Goal: Task Accomplishment & Management: Manage account settings

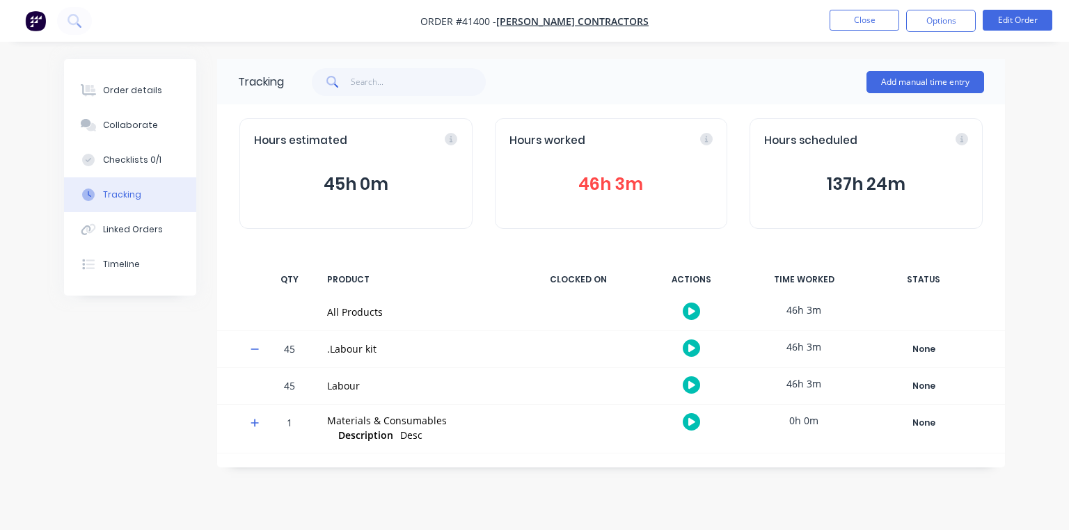
click at [689, 384] on icon "button" at bounding box center [691, 385] width 7 height 8
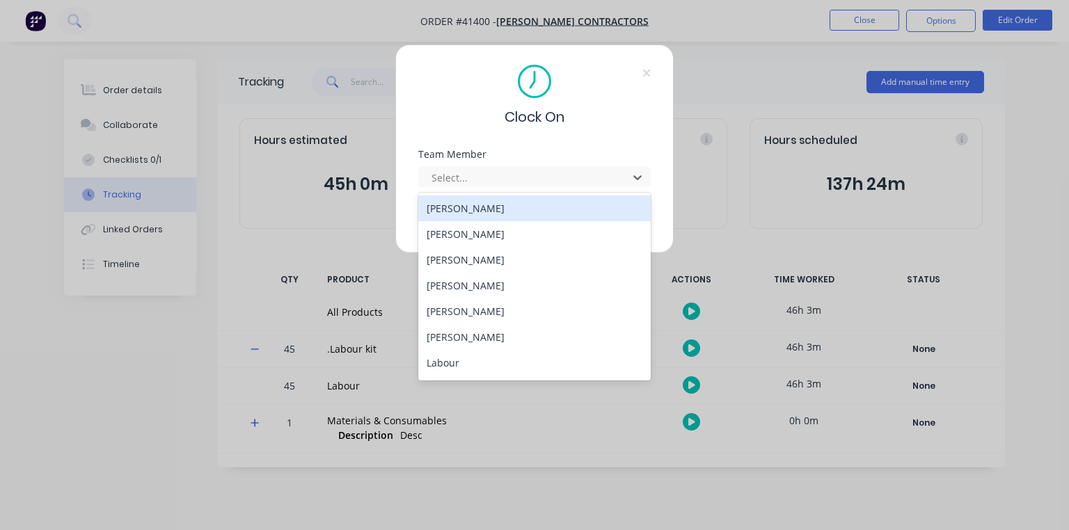
click at [288, 203] on div "Clock On Team Member 14 results available. Use Up and Down to choose options, p…" at bounding box center [534, 265] width 1069 height 530
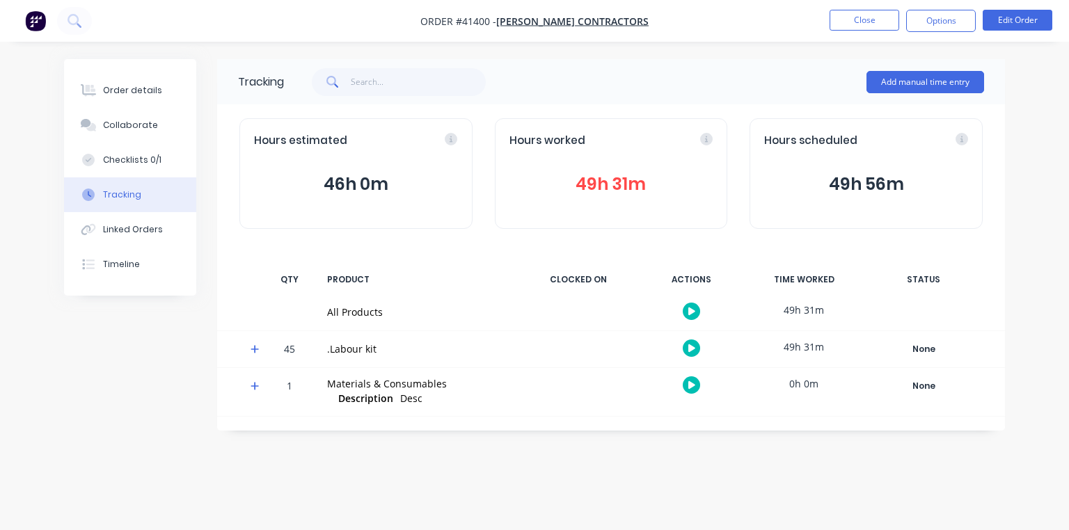
click at [690, 345] on icon "button" at bounding box center [691, 348] width 7 height 8
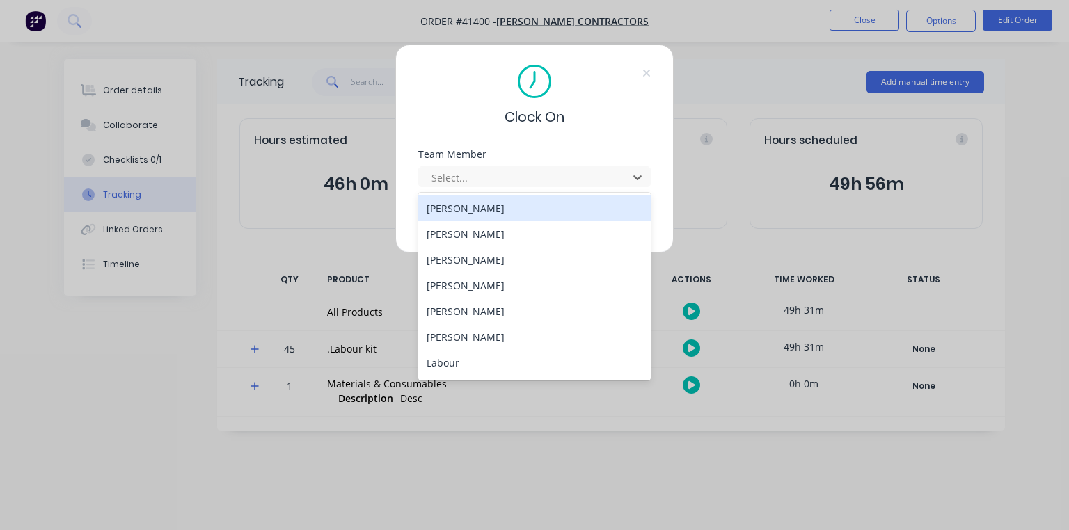
scroll to position [178, 0]
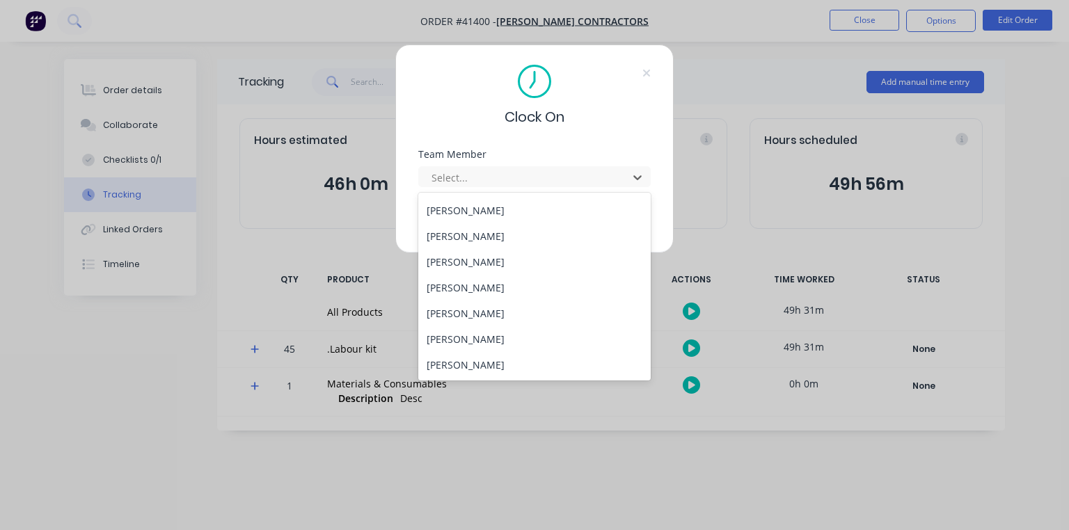
click at [494, 257] on div "[PERSON_NAME]" at bounding box center [534, 262] width 232 height 26
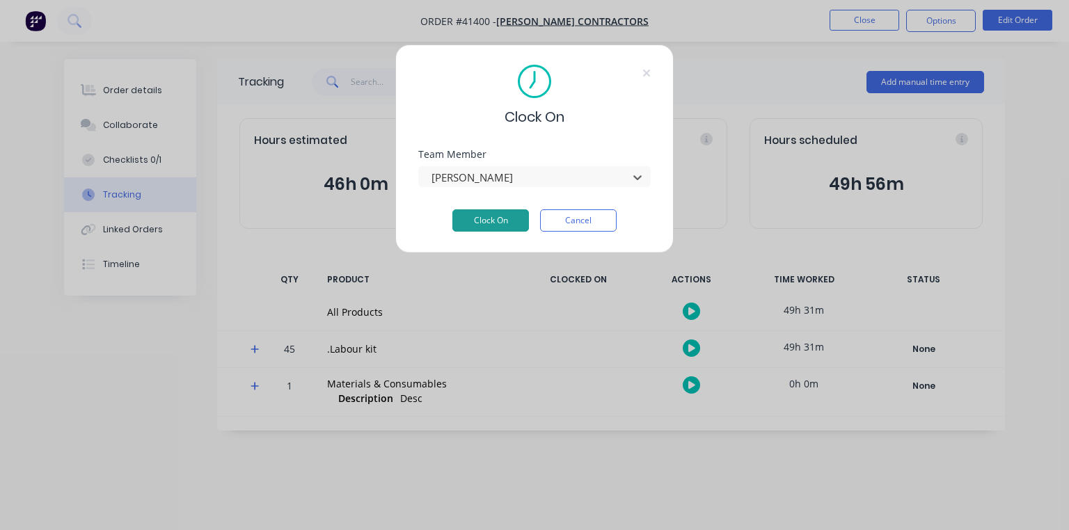
click at [504, 224] on button "Clock On" at bounding box center [490, 220] width 77 height 22
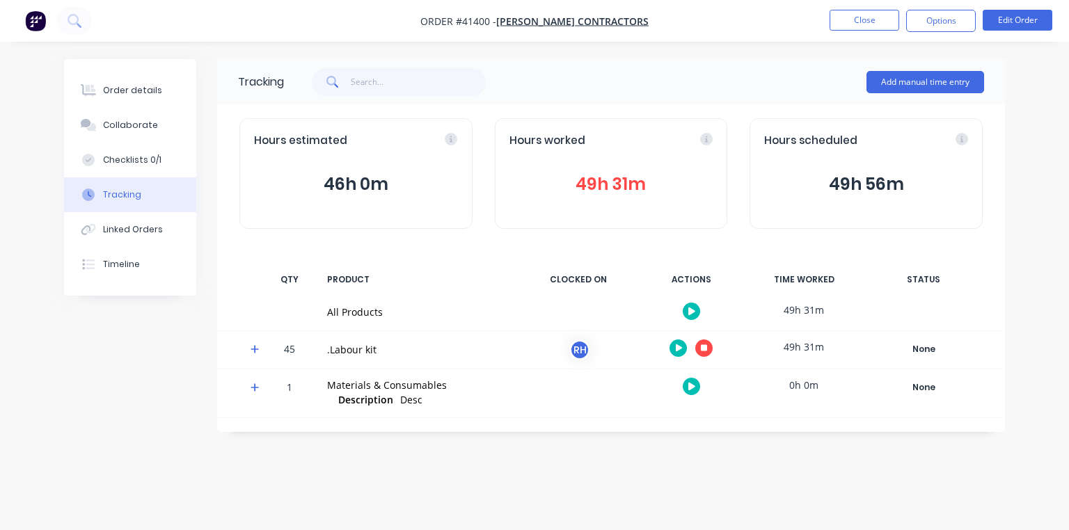
click at [40, 20] on img "button" at bounding box center [35, 20] width 21 height 21
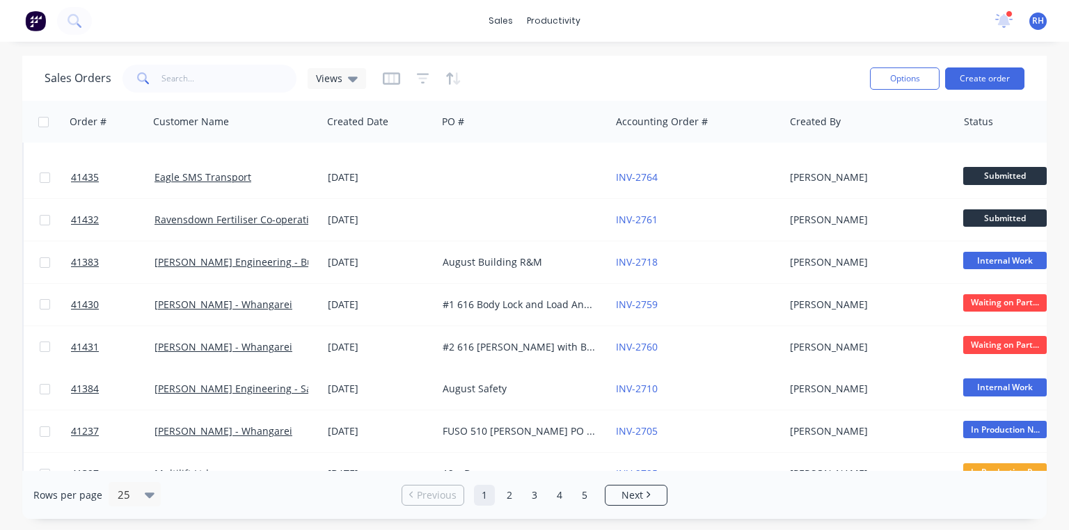
scroll to position [114, 0]
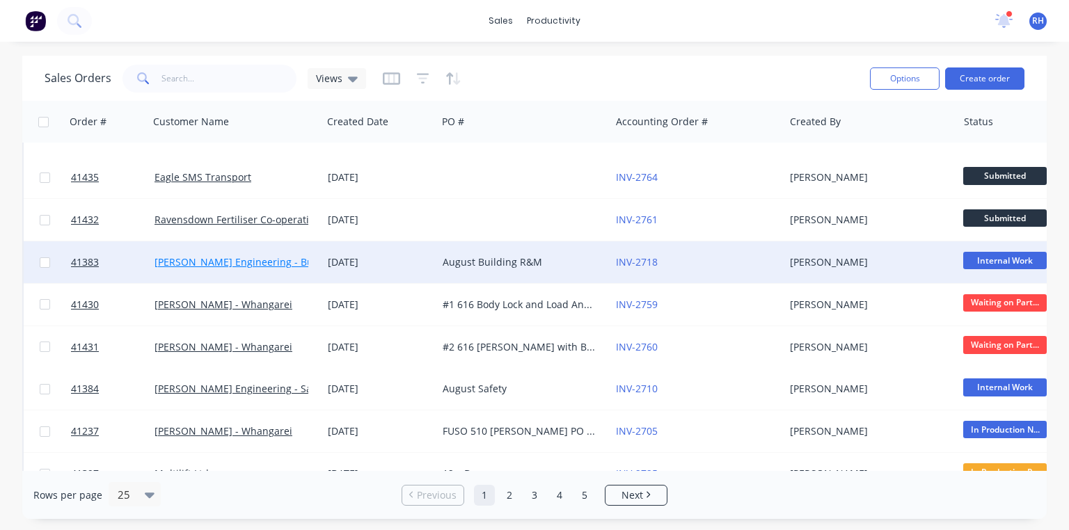
click at [268, 266] on link "Morgan Engineering - Building R M" at bounding box center [257, 261] width 206 height 13
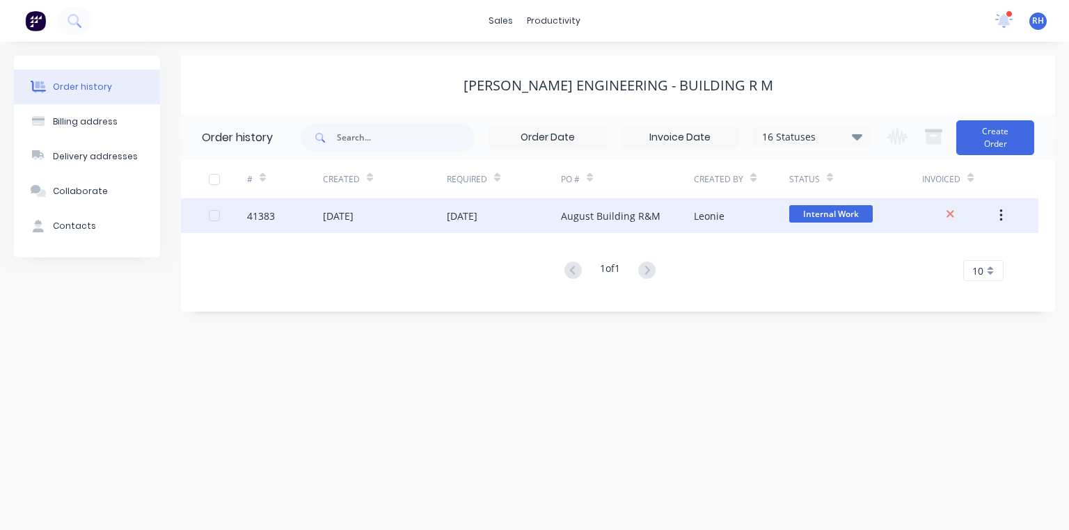
click at [601, 223] on div "August Building R&M" at bounding box center [627, 215] width 133 height 35
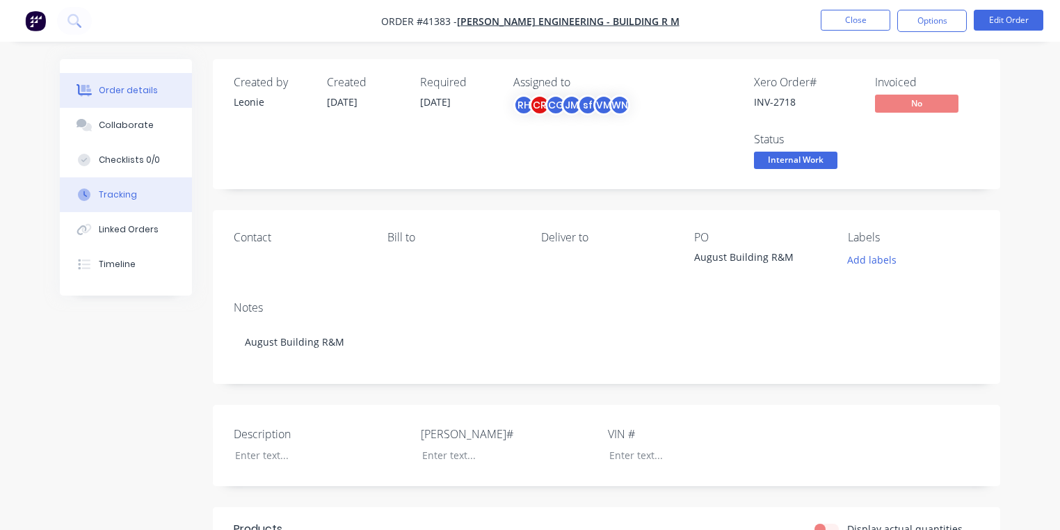
click at [133, 195] on div "Tracking" at bounding box center [118, 195] width 38 height 13
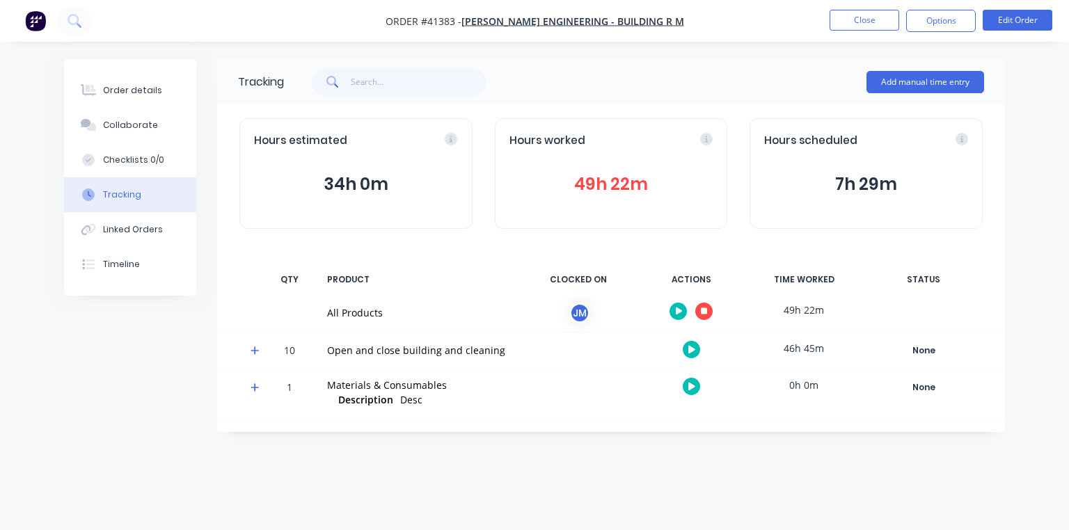
click at [260, 351] on span at bounding box center [257, 353] width 14 height 14
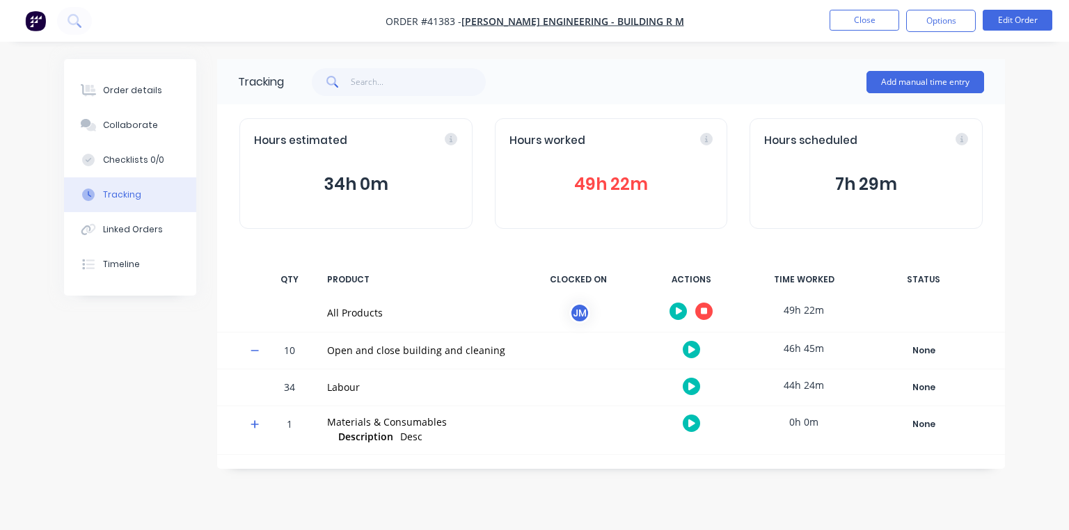
click at [691, 349] on icon "button" at bounding box center [691, 350] width 7 height 8
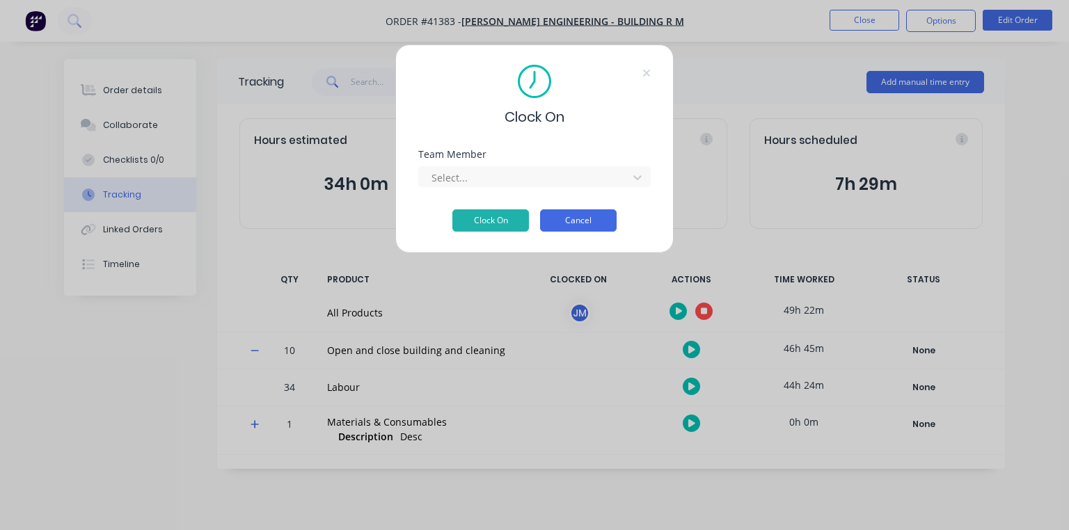
click at [596, 226] on button "Cancel" at bounding box center [578, 220] width 77 height 22
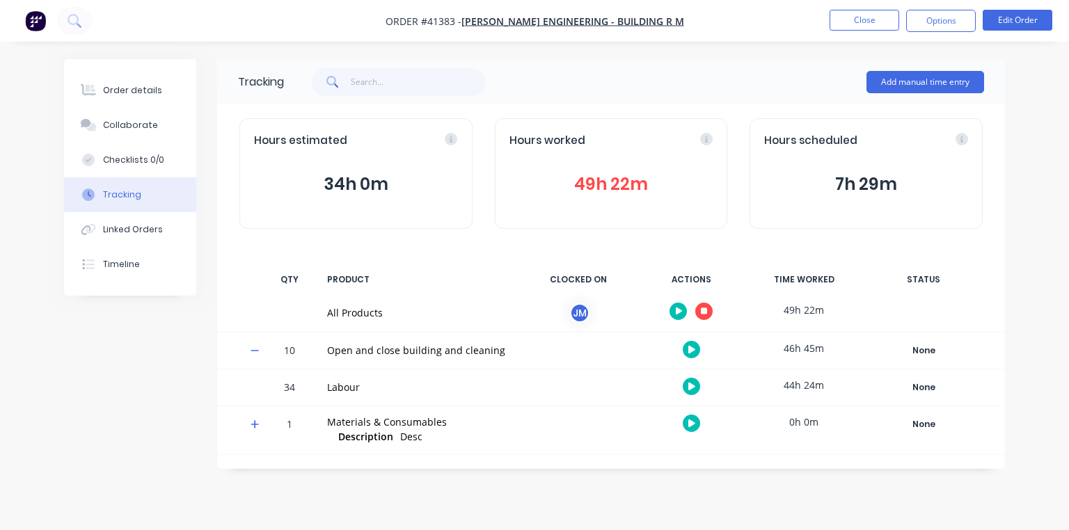
click at [685, 388] on button "button" at bounding box center [691, 386] width 17 height 17
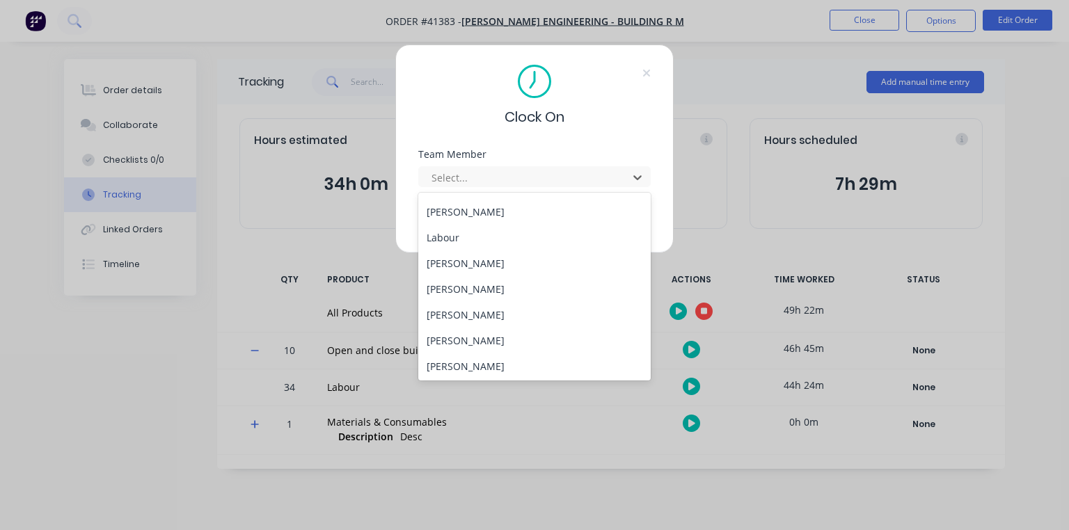
scroll to position [178, 0]
click at [497, 257] on div "[PERSON_NAME]" at bounding box center [534, 262] width 232 height 26
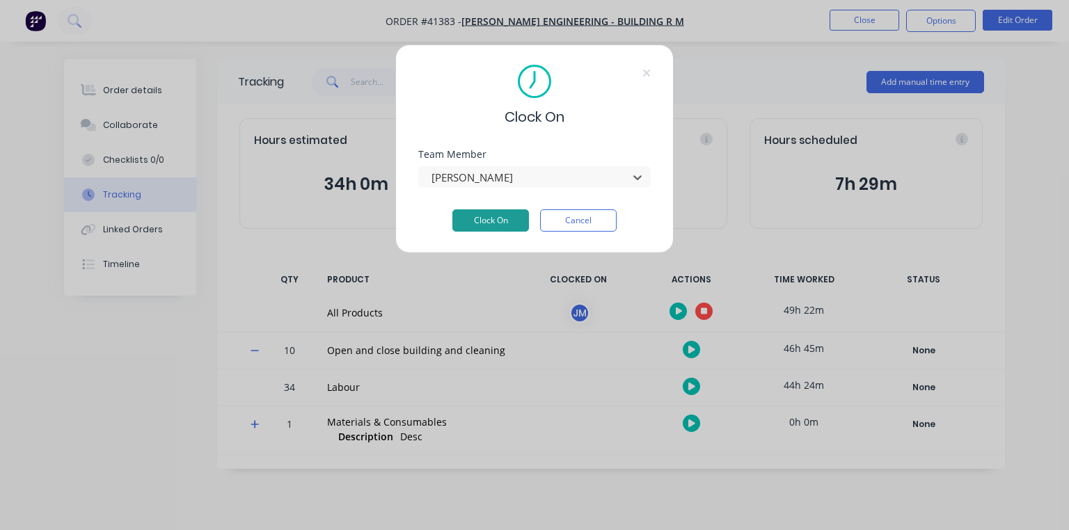
click at [495, 225] on button "Clock On" at bounding box center [490, 220] width 77 height 22
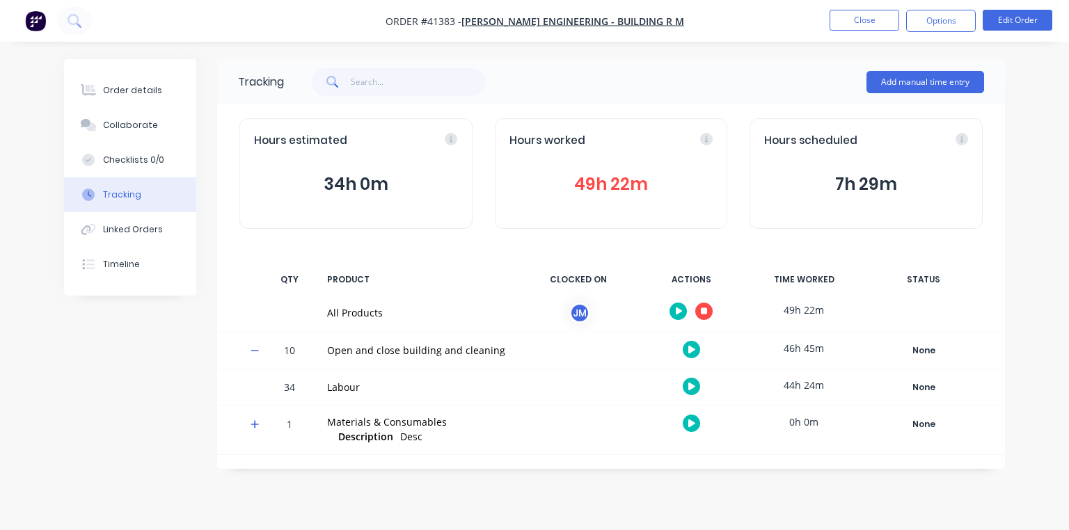
click at [39, 25] on img "button" at bounding box center [35, 20] width 21 height 21
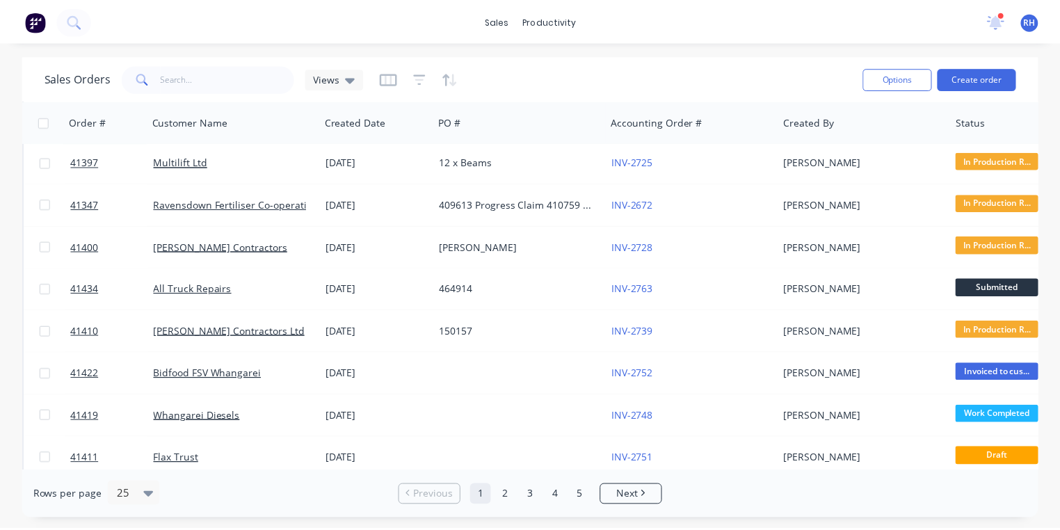
scroll to position [426, 0]
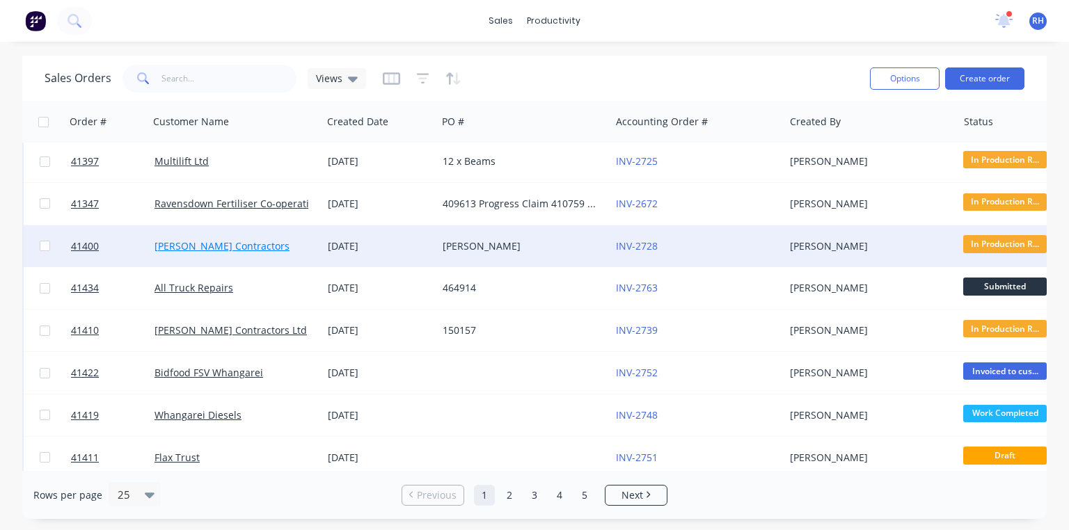
click at [237, 247] on link "[PERSON_NAME] Contractors" at bounding box center [221, 245] width 135 height 13
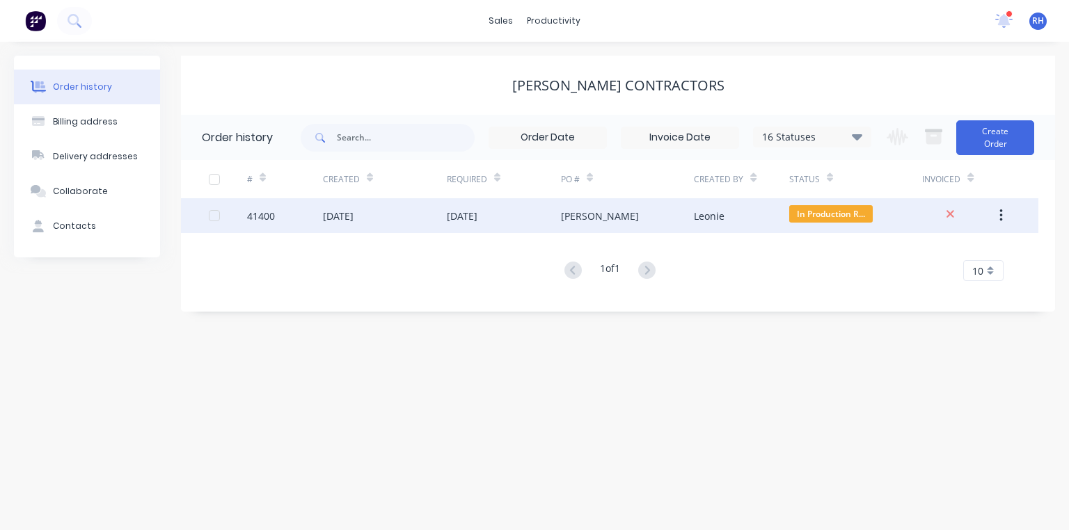
click at [477, 218] on div "06 Aug 2025" at bounding box center [462, 216] width 31 height 15
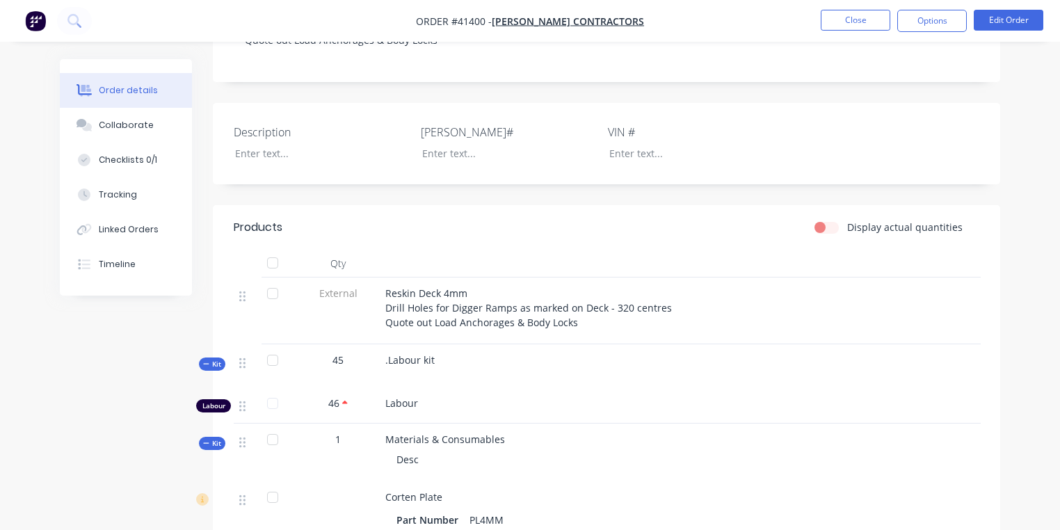
scroll to position [399, 0]
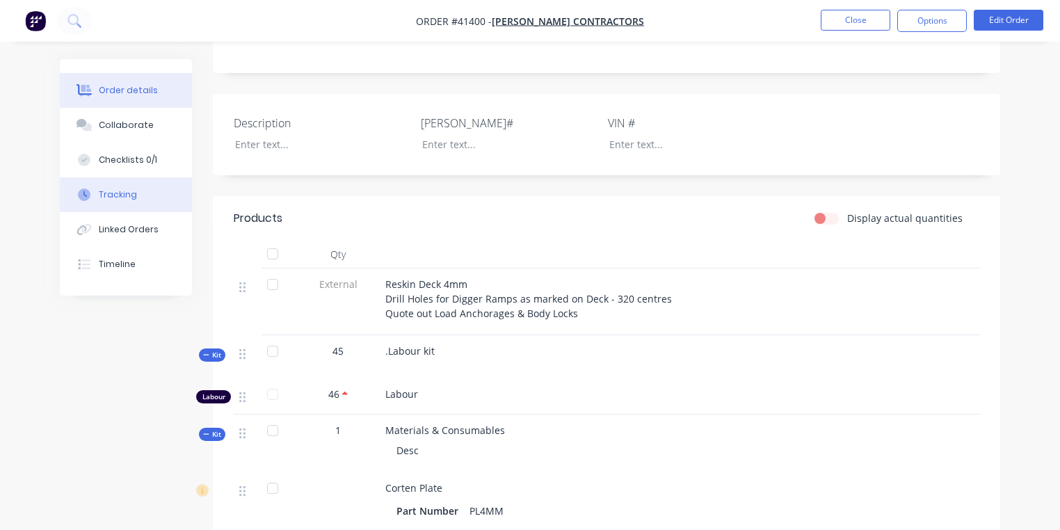
click at [131, 195] on div "Tracking" at bounding box center [118, 195] width 38 height 13
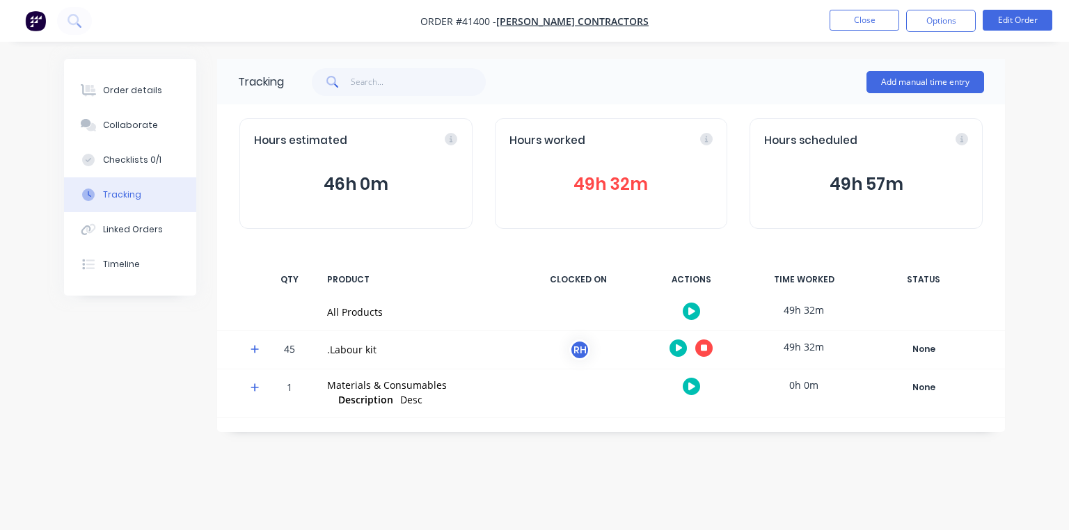
click at [703, 349] on icon "button" at bounding box center [704, 347] width 7 height 7
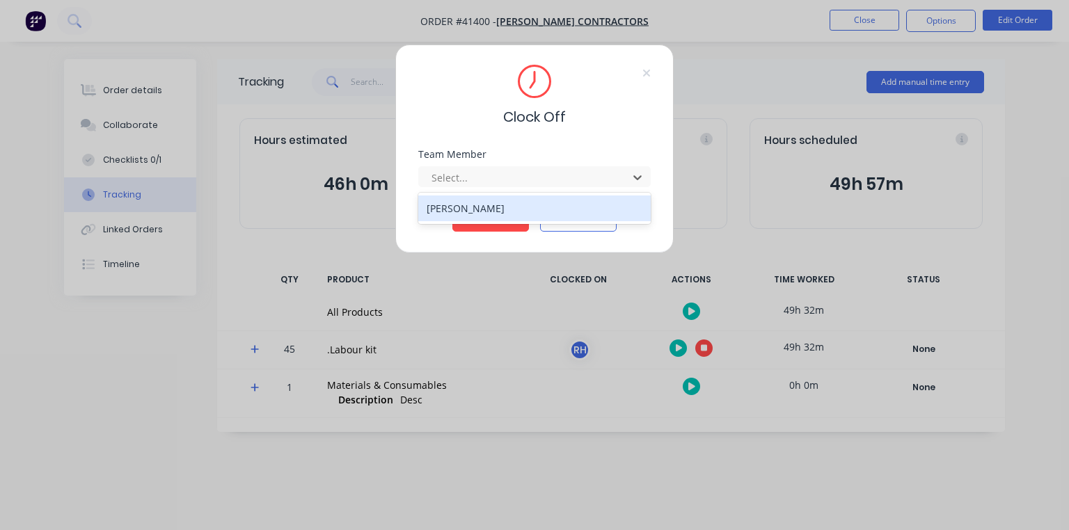
click at [506, 206] on div "[PERSON_NAME]" at bounding box center [534, 209] width 232 height 26
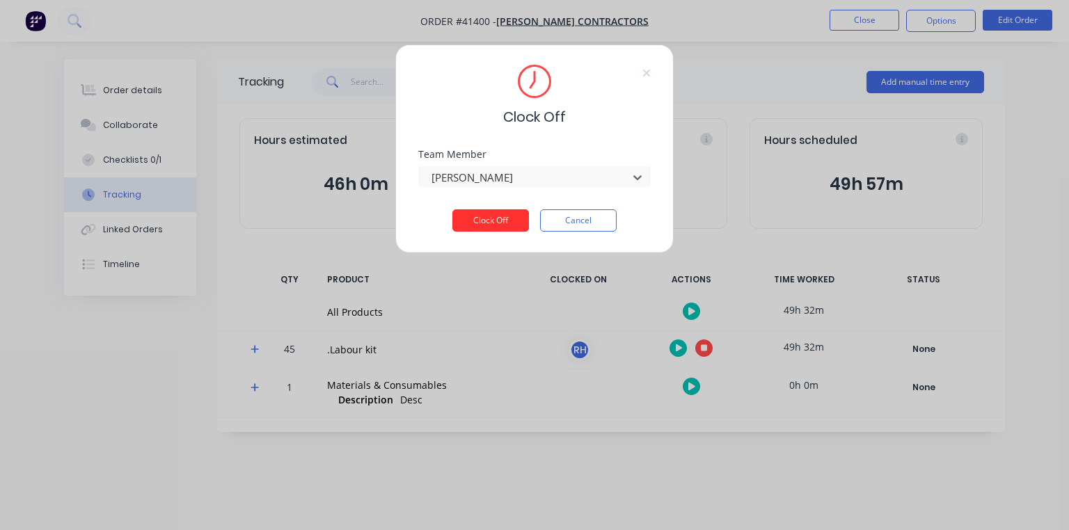
click at [489, 222] on button "Clock Off" at bounding box center [490, 220] width 77 height 22
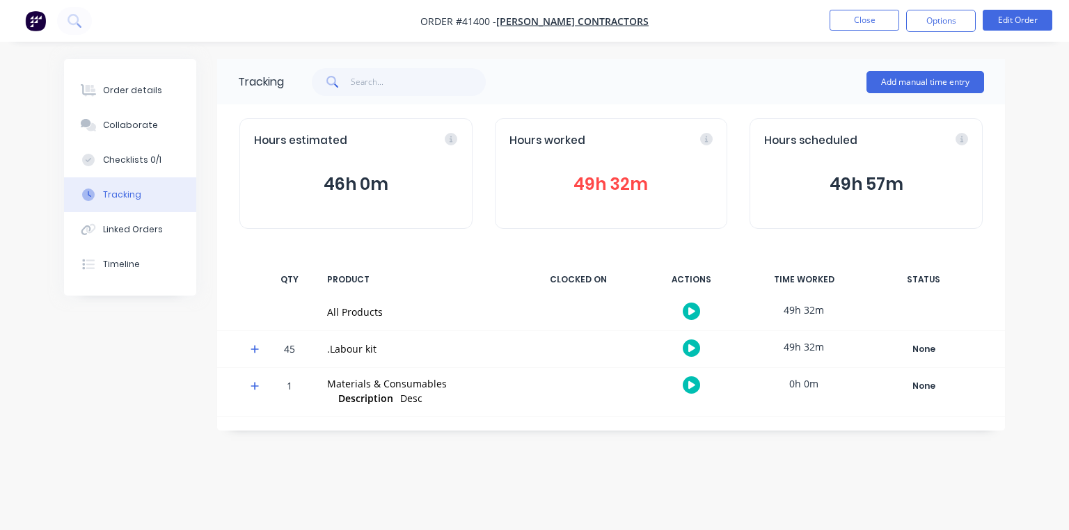
click at [701, 143] on icon at bounding box center [706, 139] width 13 height 13
click at [630, 195] on button "49h 32m" at bounding box center [611, 184] width 204 height 26
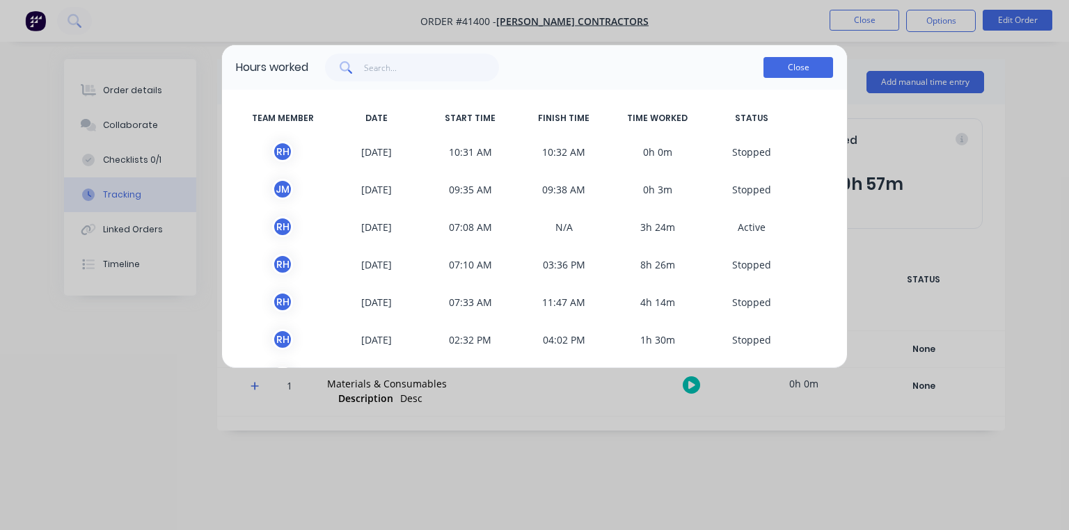
click at [815, 68] on button "Close" at bounding box center [798, 67] width 70 height 21
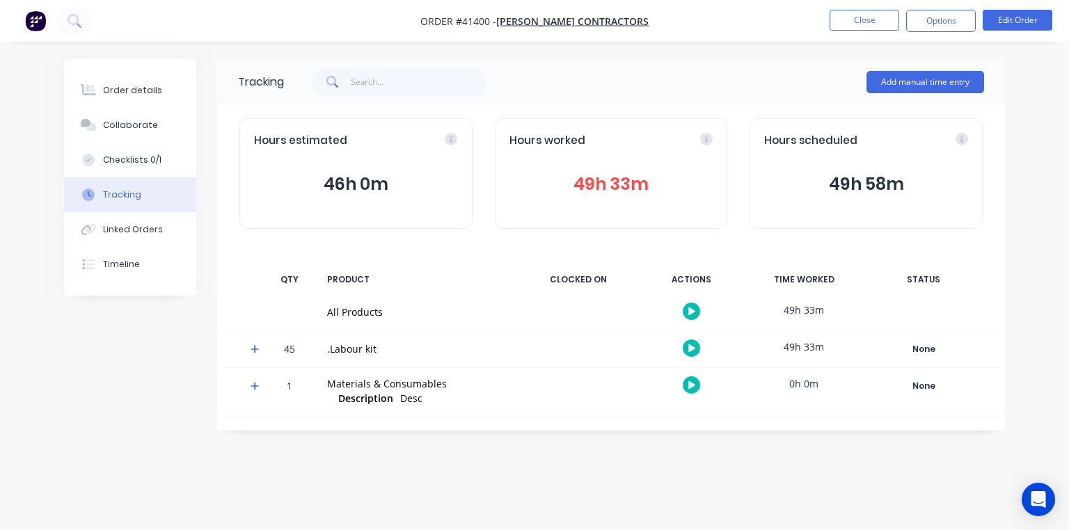
click at [255, 349] on icon at bounding box center [254, 349] width 8 height 8
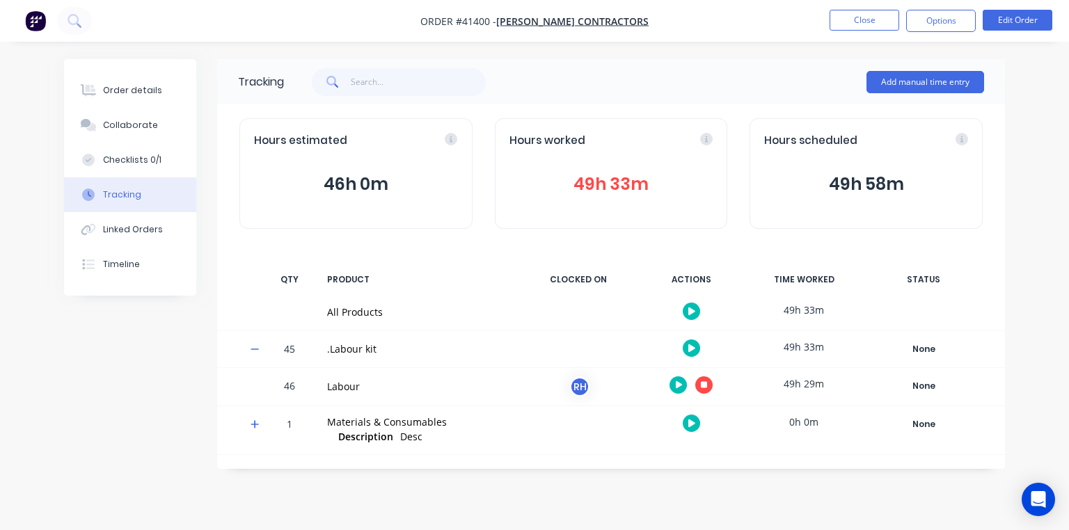
click at [707, 384] on icon "button" at bounding box center [704, 384] width 7 height 7
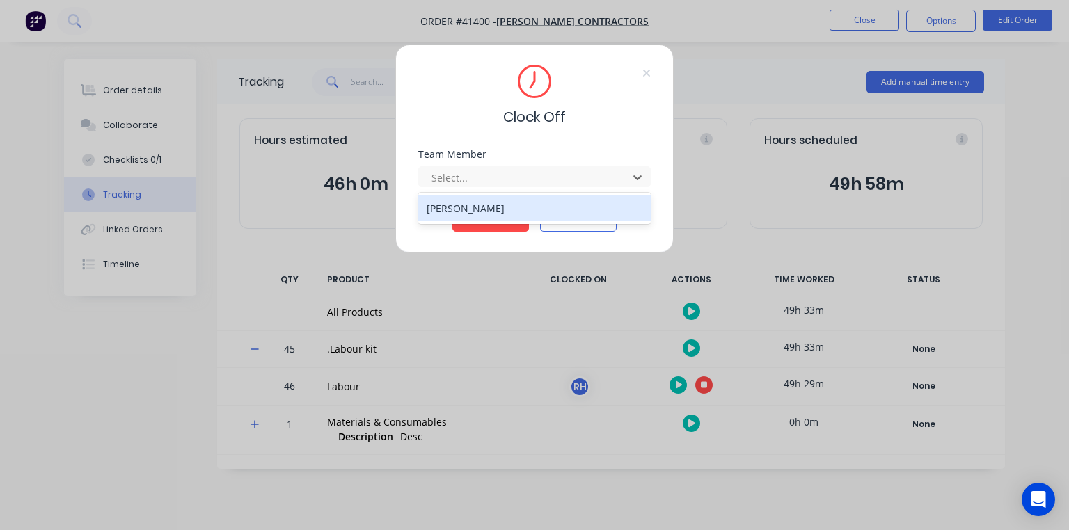
click at [495, 209] on div "[PERSON_NAME]" at bounding box center [534, 209] width 232 height 26
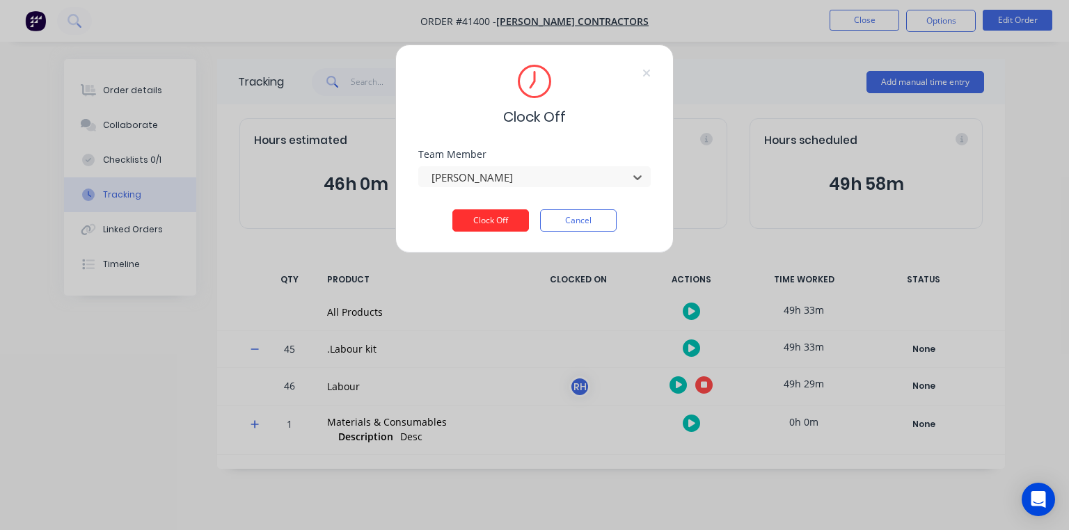
click at [491, 228] on button "Clock Off" at bounding box center [490, 220] width 77 height 22
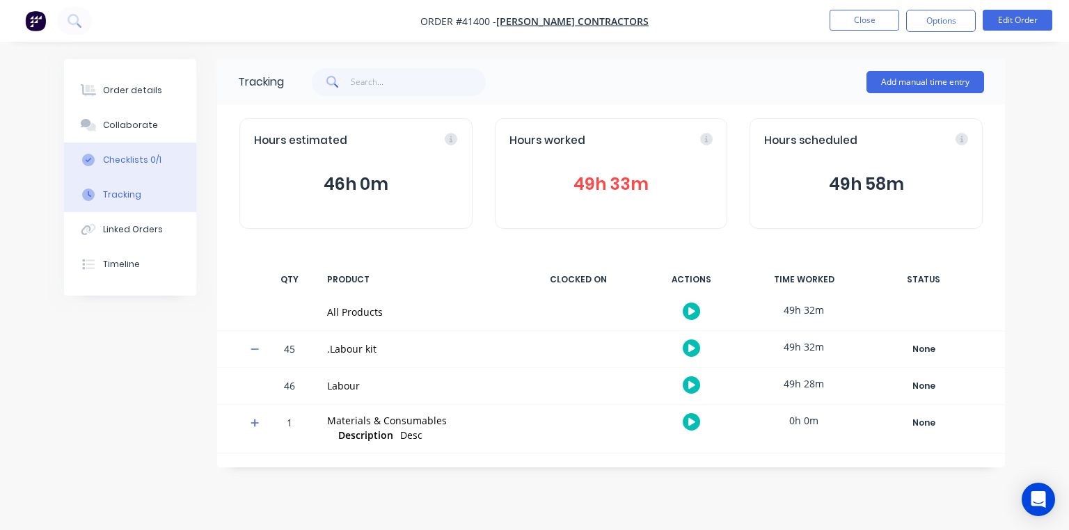
click at [139, 159] on div "Checklists 0/1" at bounding box center [132, 160] width 58 height 13
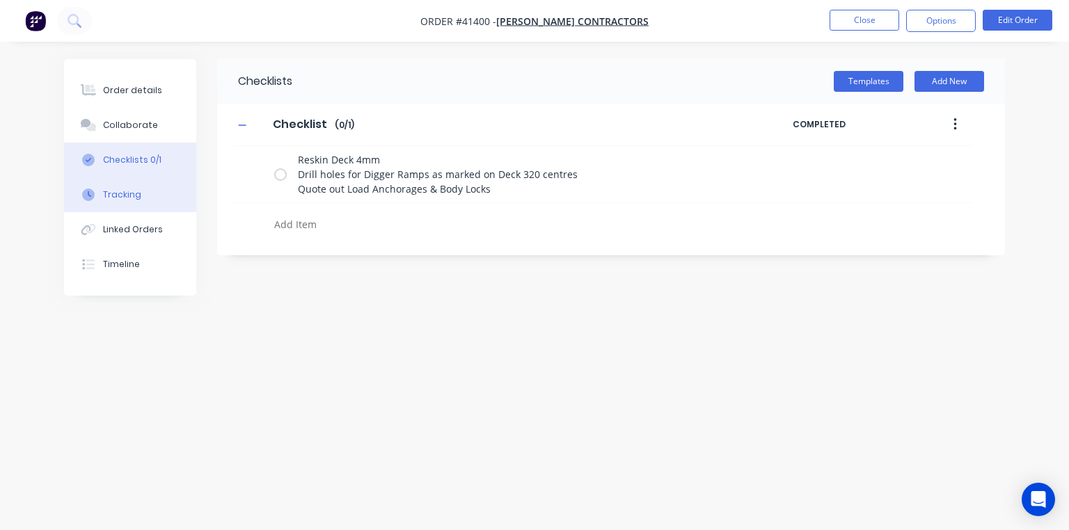
click at [130, 202] on button "Tracking" at bounding box center [130, 194] width 132 height 35
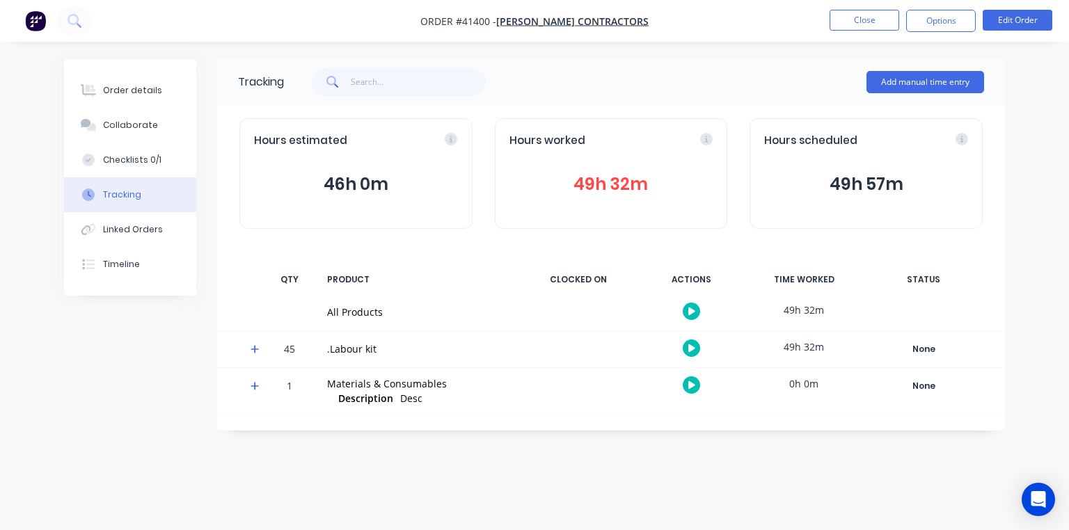
click at [256, 345] on icon at bounding box center [254, 349] width 9 height 10
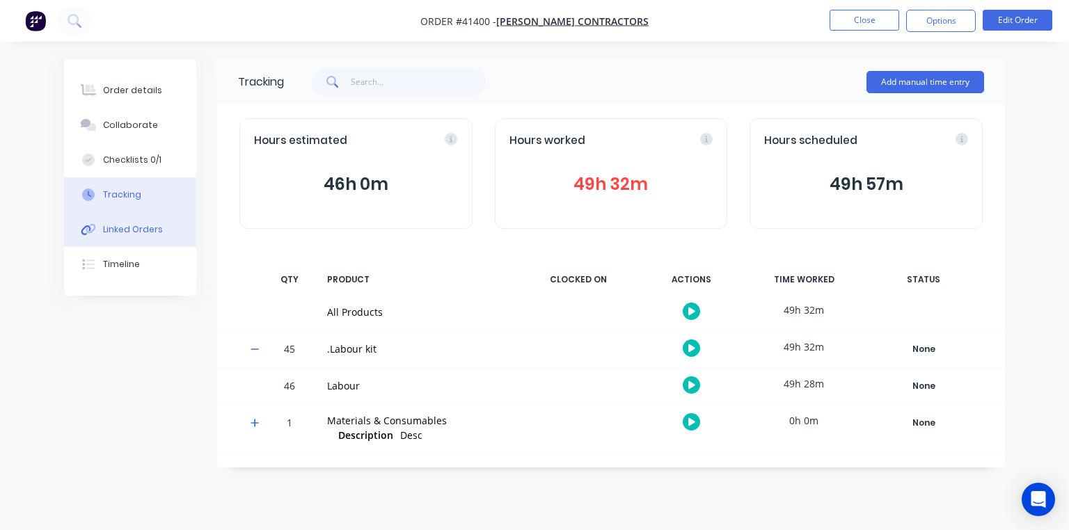
click at [144, 228] on div "Linked Orders" at bounding box center [133, 229] width 60 height 13
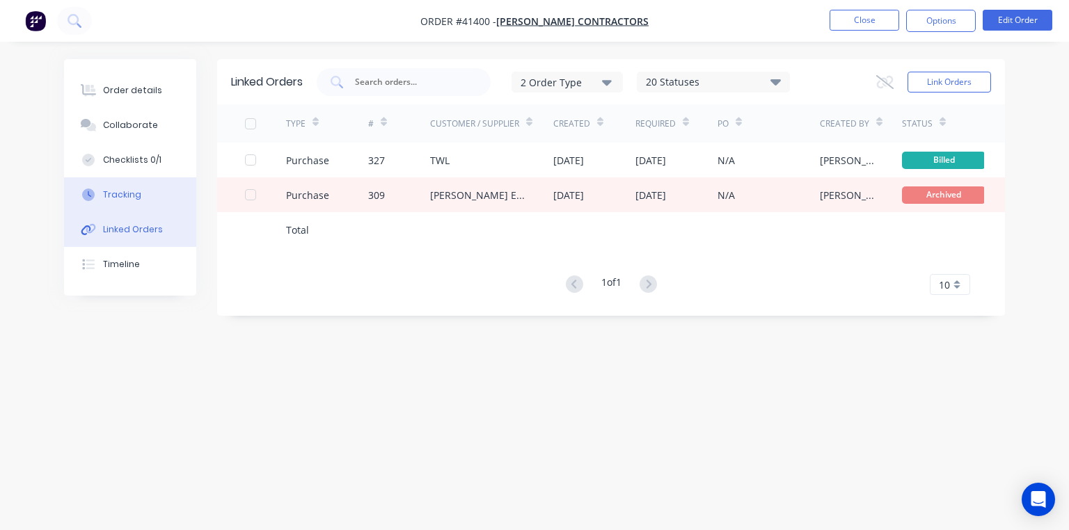
click at [122, 195] on div "Tracking" at bounding box center [122, 195] width 38 height 13
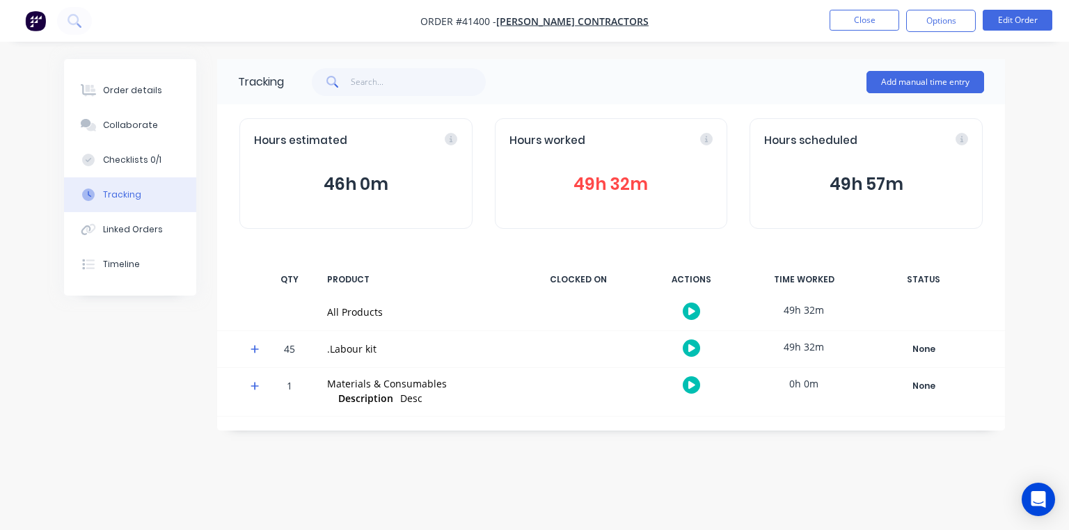
click at [253, 353] on icon at bounding box center [254, 349] width 9 height 10
